Goal: Navigation & Orientation: Find specific page/section

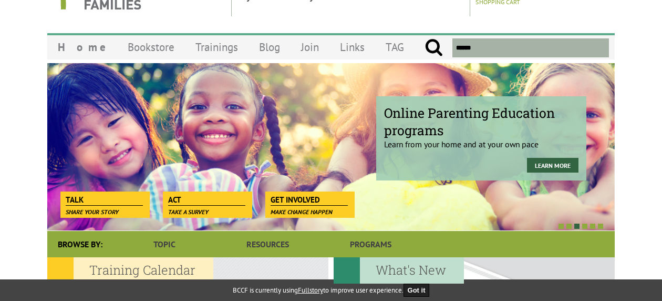
scroll to position [11, 0]
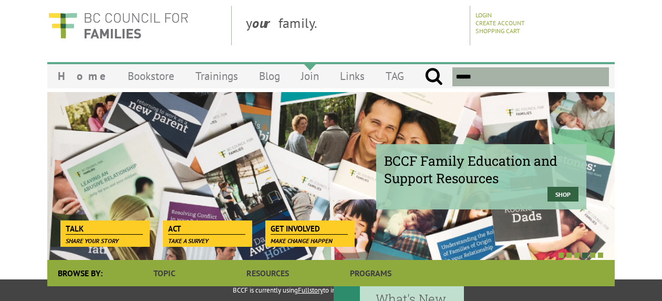
click at [291, 76] on link "Join" at bounding box center [310, 76] width 39 height 25
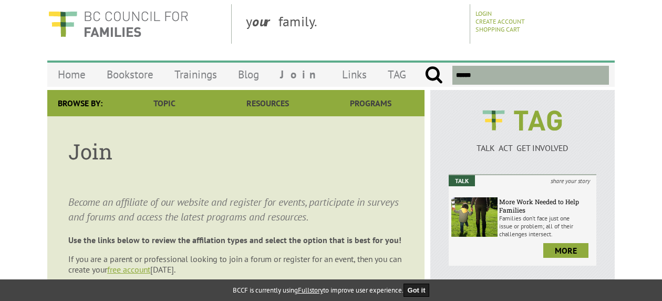
scroll to position [13, 0]
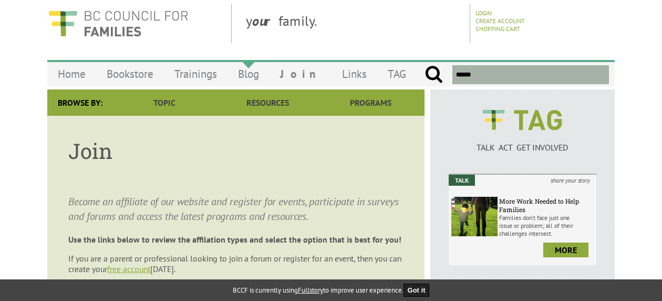
click at [249, 73] on link "Blog" at bounding box center [249, 73] width 42 height 25
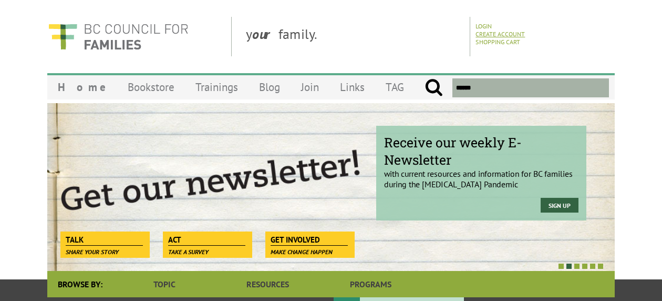
click at [490, 34] on link "Create Account" at bounding box center [500, 34] width 49 height 8
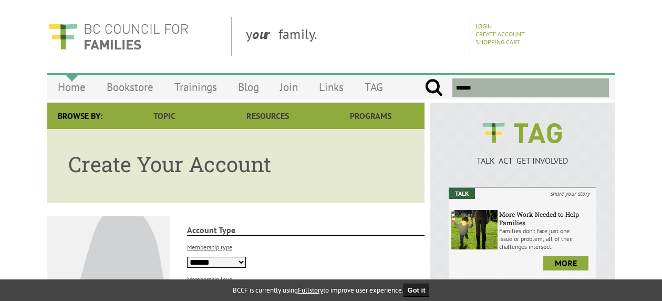
click at [71, 92] on link "Home" at bounding box center [71, 87] width 49 height 25
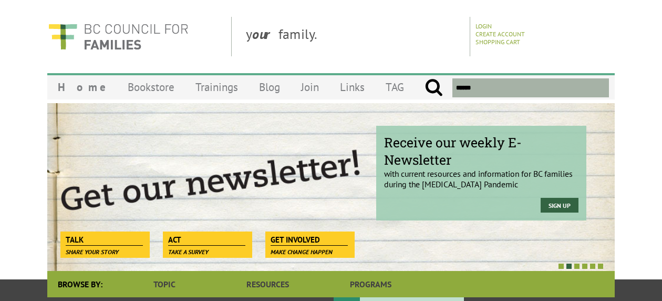
click at [285, 38] on div "y our family." at bounding box center [353, 36] width 233 height 39
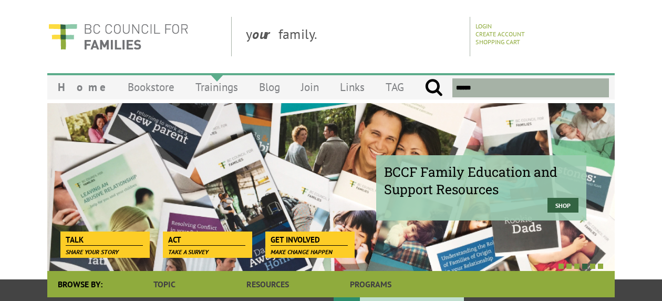
click at [197, 86] on link "Trainings" at bounding box center [217, 87] width 64 height 25
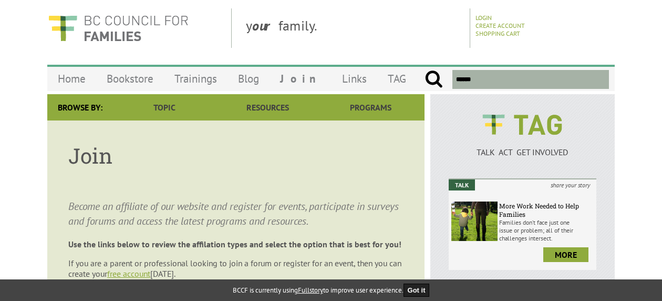
scroll to position [7, 0]
